Goal: Check status: Check status

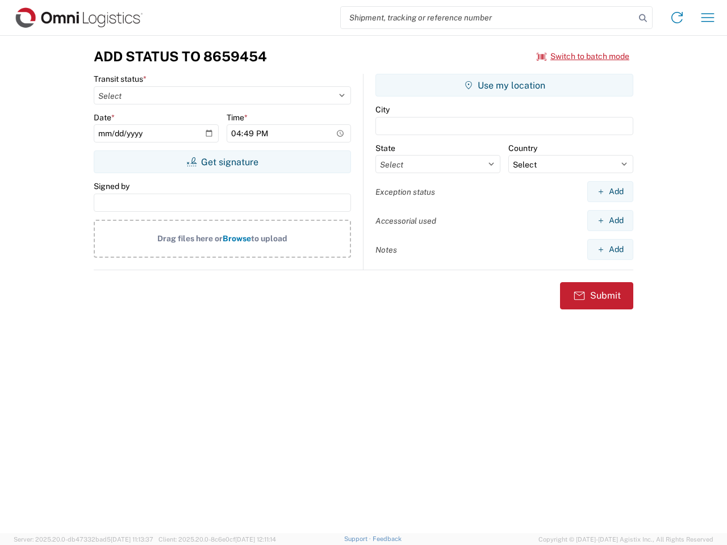
click at [488, 18] on input "search" at bounding box center [488, 18] width 294 height 22
click at [643, 18] on icon at bounding box center [643, 18] width 16 height 16
click at [677, 18] on icon at bounding box center [677, 18] width 18 height 18
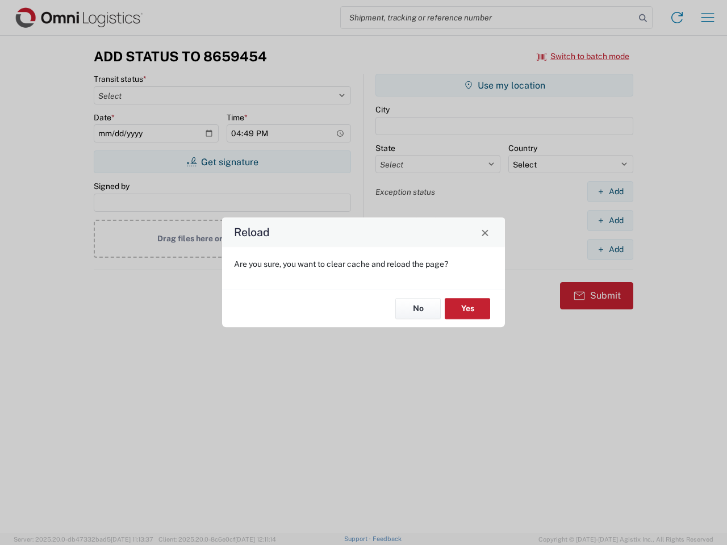
click at [583, 56] on div "Reload Are you sure, you want to clear cache and reload the page? No Yes" at bounding box center [363, 272] width 727 height 545
click at [222, 162] on div "Reload Are you sure, you want to clear cache and reload the page? No Yes" at bounding box center [363, 272] width 727 height 545
click at [504, 85] on div "Reload Are you sure, you want to clear cache and reload the page? No Yes" at bounding box center [363, 272] width 727 height 545
click at [610, 191] on div "Reload Are you sure, you want to clear cache and reload the page? No Yes" at bounding box center [363, 272] width 727 height 545
click at [610, 220] on div "Reload Are you sure, you want to clear cache and reload the page? No Yes" at bounding box center [363, 272] width 727 height 545
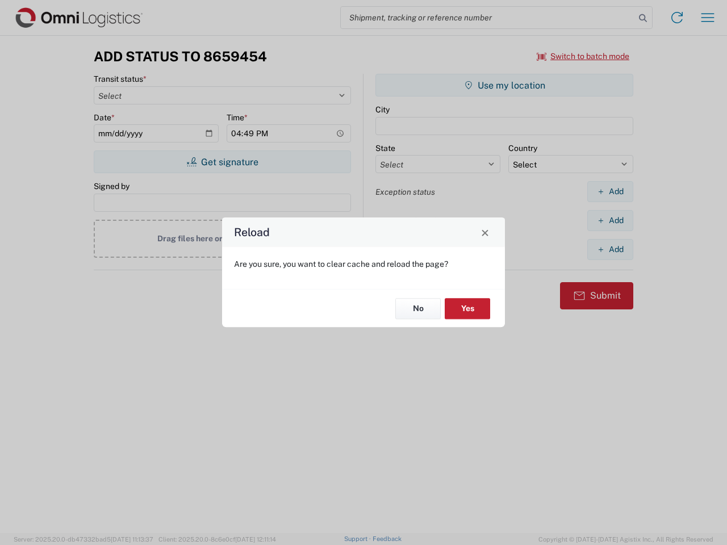
click at [610, 249] on div "Reload Are you sure, you want to clear cache and reload the page? No Yes" at bounding box center [363, 272] width 727 height 545
